Goal: Check status

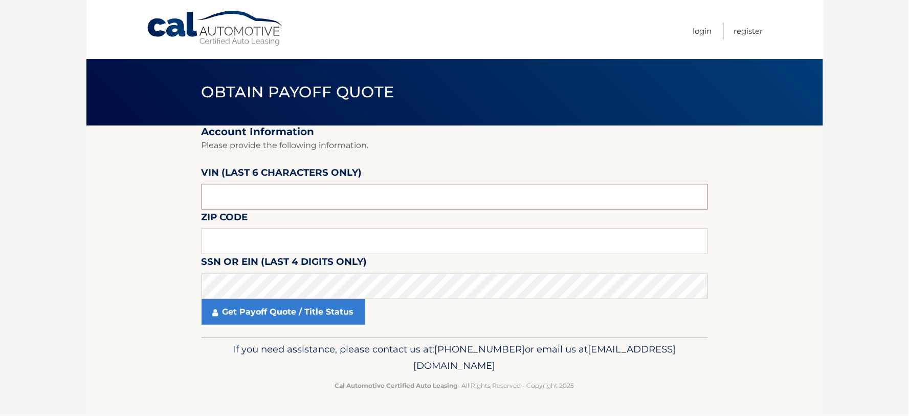
click at [380, 197] on input "text" at bounding box center [455, 197] width 507 height 26
type input "5*****"
type input "259808"
click at [359, 232] on input "text" at bounding box center [455, 241] width 507 height 26
type input "11731"
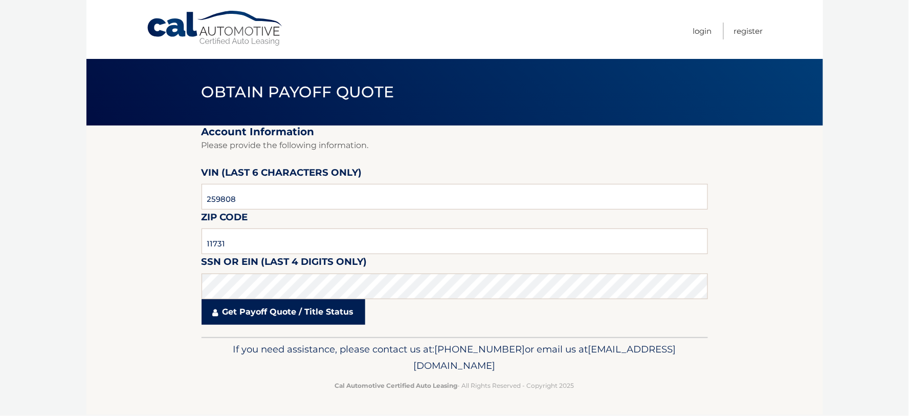
click at [325, 318] on link "Get Payoff Quote / Title Status" at bounding box center [284, 312] width 164 height 26
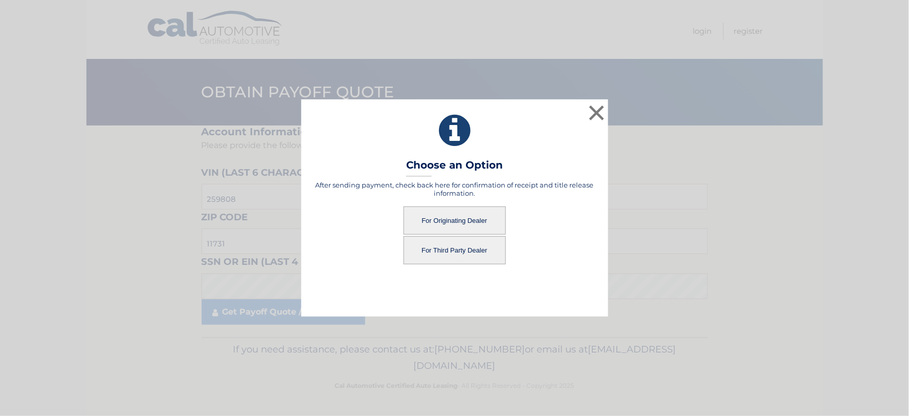
click at [329, 314] on div "× Choose an Option After sending payment, check back here for confirmation of r…" at bounding box center [454, 207] width 307 height 217
click at [450, 220] on button "For Originating Dealer" at bounding box center [455, 220] width 102 height 28
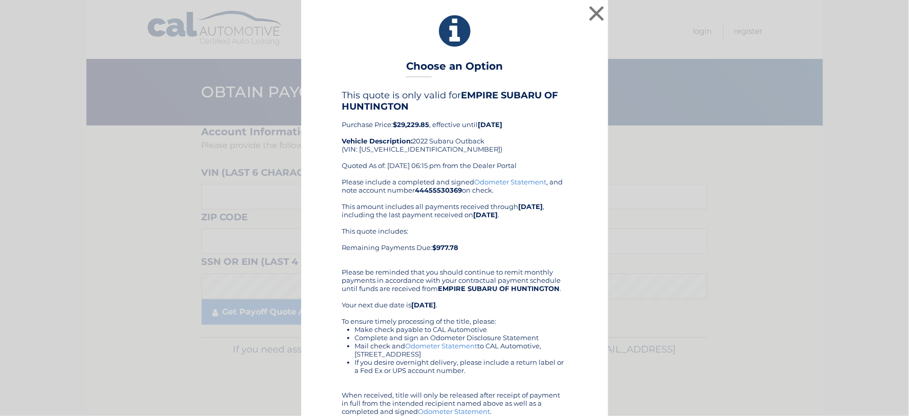
click at [410, 150] on div "This quote is only valid for EMPIRE SUBARU OF HUNTINGTON Purchase Price: $29,22…" at bounding box center [454, 134] width 225 height 88
copy div "[US_VEHICLE_IDENTIFICATION_NUMBER]"
